Goal: Navigation & Orientation: Find specific page/section

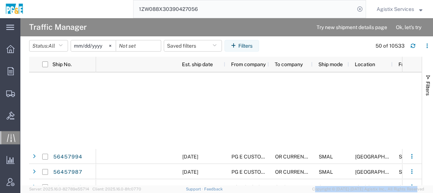
scroll to position [0, 187]
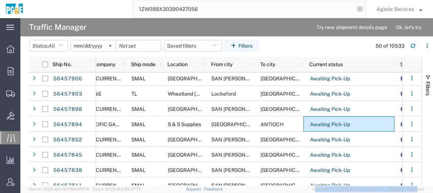
click at [391, 9] on span "Agistix Services" at bounding box center [395, 9] width 37 height 8
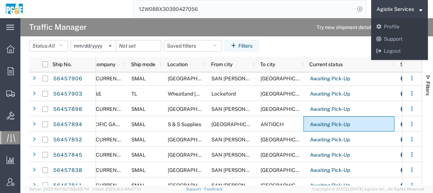
click at [284, 32] on agx-page-header "Traffic Manager Try new shipment details page Ok, let's try" at bounding box center [226, 27] width 413 height 18
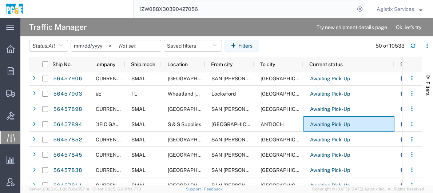
click at [395, 9] on span "Agistix Services" at bounding box center [395, 9] width 37 height 8
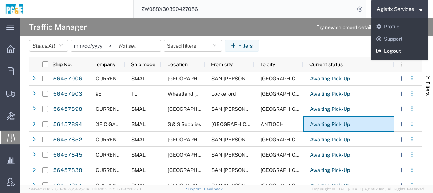
click at [395, 54] on link "Logout" at bounding box center [399, 51] width 57 height 12
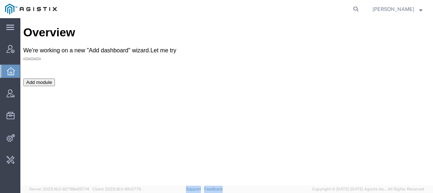
drag, startPoint x: 188, startPoint y: 211, endPoint x: 169, endPoint y: 166, distance: 49.4
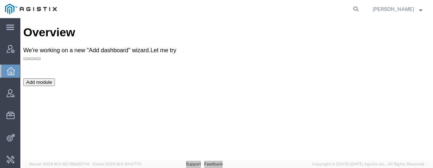
click at [190, 123] on div "Add module" at bounding box center [226, 133] width 407 height 109
click at [12, 57] on ul "Account Manager Overview Vendor Manager Resources Commodity Library Integration…" at bounding box center [10, 108] width 20 height 133
click at [12, 55] on div at bounding box center [10, 49] width 20 height 15
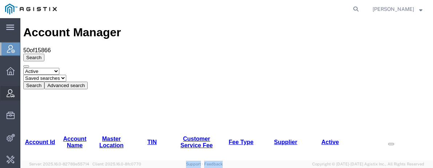
click at [10, 91] on icon at bounding box center [11, 94] width 8 height 8
